Goal: Entertainment & Leisure: Consume media (video, audio)

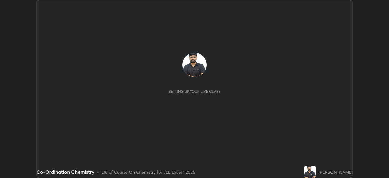
scroll to position [178, 389]
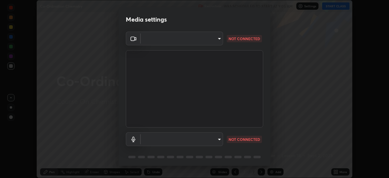
type input "100c0e0e409b1508d569c815e84311e0868d033d0fb9fb46bc53c870fbf18875"
type input "default"
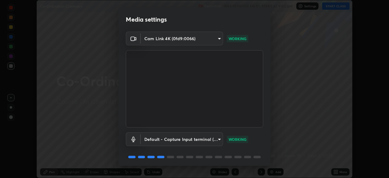
scroll to position [22, 0]
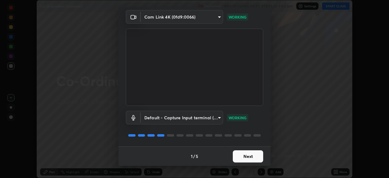
click at [242, 157] on button "Next" at bounding box center [248, 156] width 30 height 12
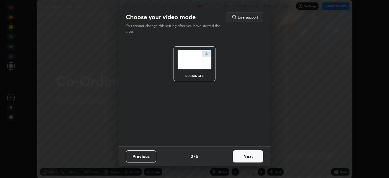
scroll to position [0, 0]
click at [241, 157] on button "Next" at bounding box center [248, 156] width 30 height 12
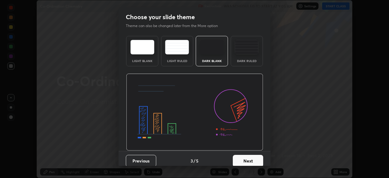
click at [242, 157] on button "Next" at bounding box center [248, 161] width 30 height 12
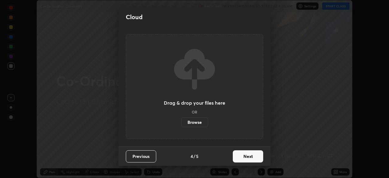
click at [242, 157] on button "Next" at bounding box center [248, 156] width 30 height 12
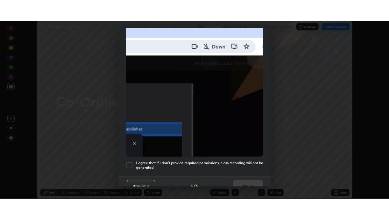
scroll to position [146, 0]
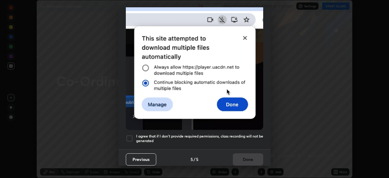
click at [131, 135] on div at bounding box center [129, 138] width 7 height 7
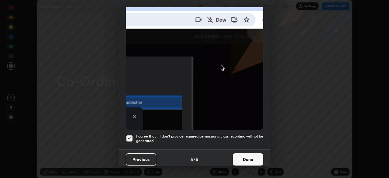
click at [245, 156] on button "Done" at bounding box center [248, 159] width 30 height 12
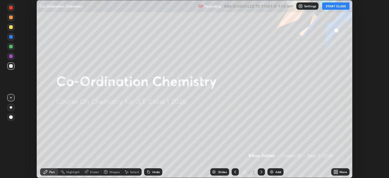
click at [331, 7] on button "START CLASS" at bounding box center [335, 5] width 27 height 7
click at [337, 170] on icon at bounding box center [337, 171] width 2 height 2
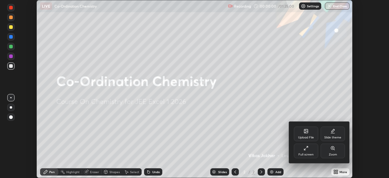
click at [309, 154] on div "Full screen" at bounding box center [305, 154] width 15 height 3
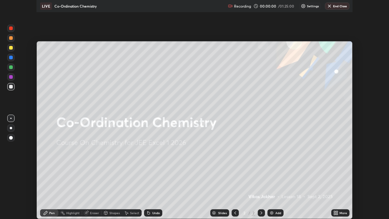
scroll to position [219, 389]
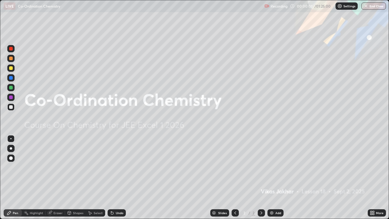
click at [273, 177] on img at bounding box center [271, 212] width 5 height 5
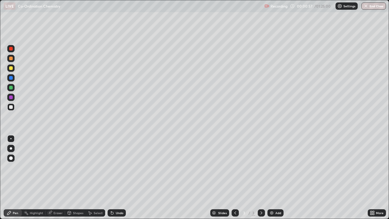
click at [11, 148] on div at bounding box center [11, 148] width 2 height 2
click at [11, 67] on div at bounding box center [11, 68] width 4 height 4
click at [55, 177] on div "Eraser" at bounding box center [57, 212] width 9 height 3
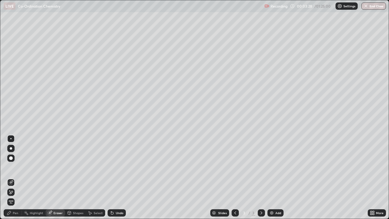
click at [55, 177] on div "Eraser" at bounding box center [57, 212] width 9 height 3
click at [13, 177] on div "Pen" at bounding box center [15, 212] width 5 height 3
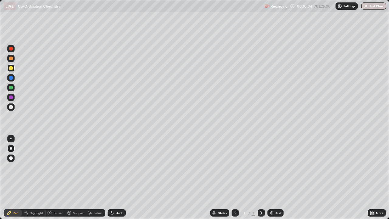
click at [274, 177] on div "Add" at bounding box center [275, 212] width 16 height 7
click at [11, 68] on div at bounding box center [11, 68] width 4 height 4
click at [10, 58] on div at bounding box center [11, 59] width 4 height 4
click at [273, 177] on img at bounding box center [271, 212] width 5 height 5
click at [270, 177] on img at bounding box center [271, 212] width 5 height 5
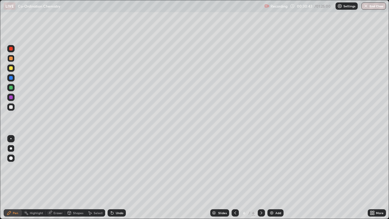
click at [272, 177] on img at bounding box center [271, 212] width 5 height 5
click at [11, 89] on div at bounding box center [11, 88] width 4 height 4
click at [10, 68] on div at bounding box center [11, 68] width 4 height 4
click at [272, 177] on img at bounding box center [271, 212] width 5 height 5
